Goal: Use online tool/utility: Utilize a website feature to perform a specific function

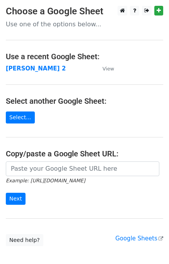
click at [25, 180] on small "Example: https://docs.google.com/spreadsheets/d/abc/edit" at bounding box center [45, 181] width 79 height 6
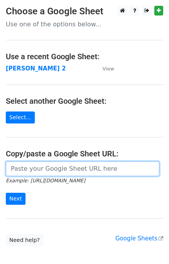
drag, startPoint x: 26, startPoint y: 173, endPoint x: 30, endPoint y: 166, distance: 8.3
click at [26, 173] on input "url" at bounding box center [83, 169] width 154 height 15
type input "https://docs.google.com/spreadsheets/d/1ZDlVQjaDibfPTpoRrnWj8pjn7YSOO7xEi0WZbgJ…"
click at [39, 170] on input "https://docs.google.com/spreadsheets/d/1ZDlVQjaDibfPTpoRrnWj8pjn7YSOO7xEi0WZbgJ…" at bounding box center [83, 169] width 154 height 15
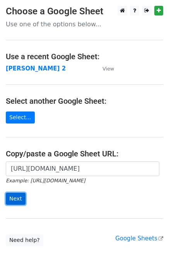
click at [19, 204] on input "Next" at bounding box center [16, 199] width 20 height 12
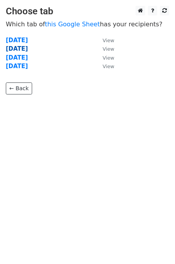
click at [22, 50] on strong "[DATE]" at bounding box center [17, 48] width 22 height 7
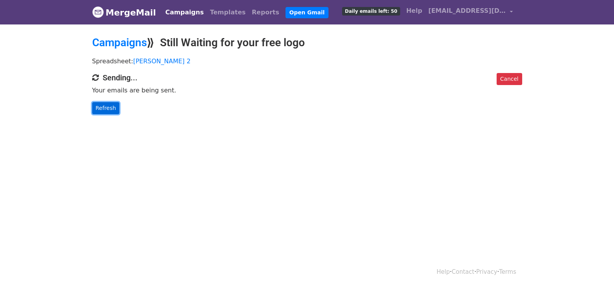
click at [112, 104] on link "Refresh" at bounding box center [106, 108] width 28 height 12
